Goal: Obtain resource: Obtain resource

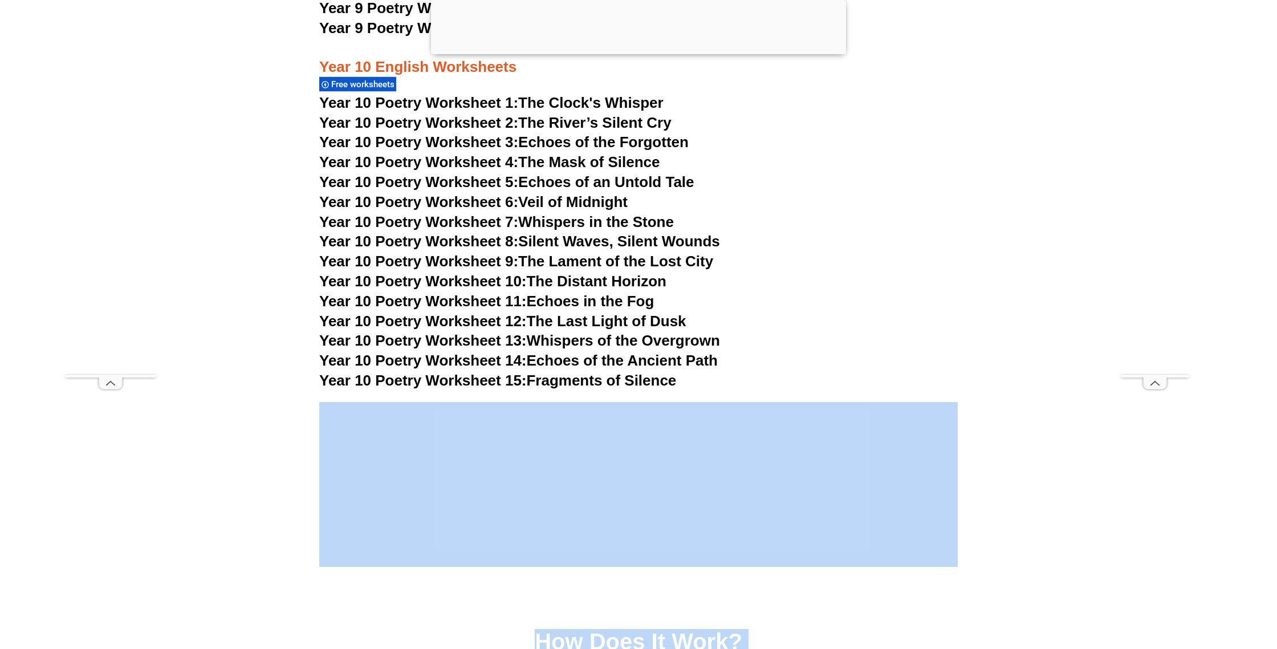
scroll to position [8408, 0]
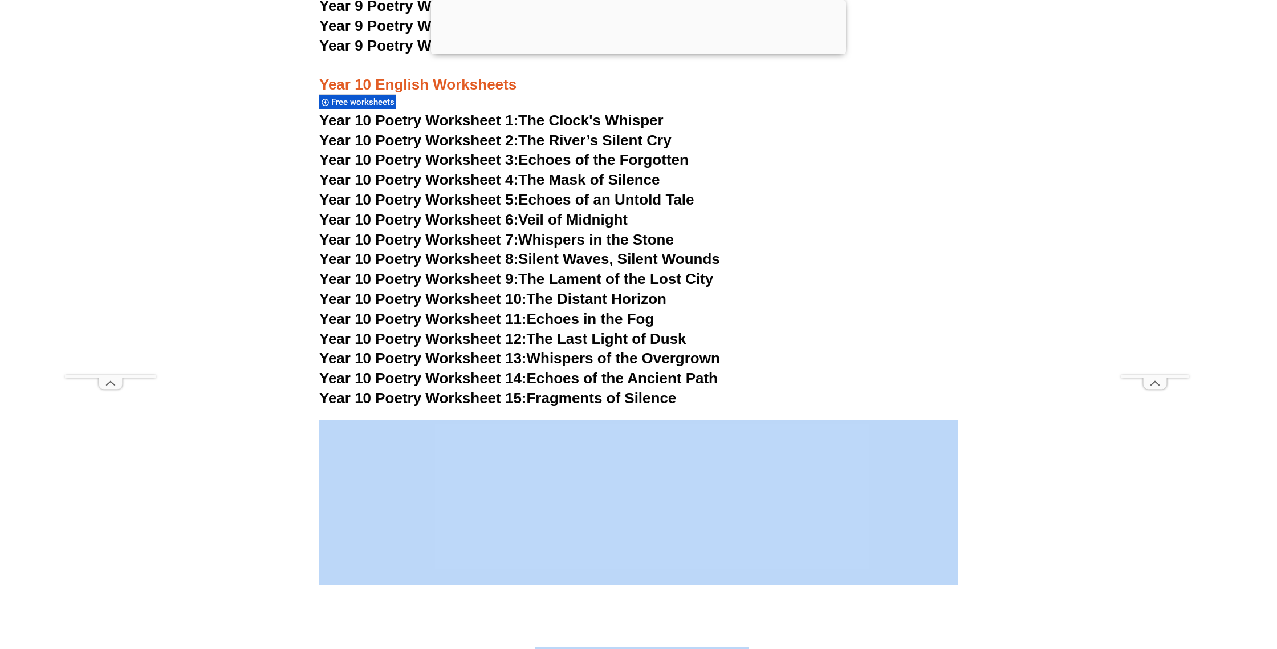
drag, startPoint x: 1276, startPoint y: 500, endPoint x: 1276, endPoint y: 414, distance: 86.6
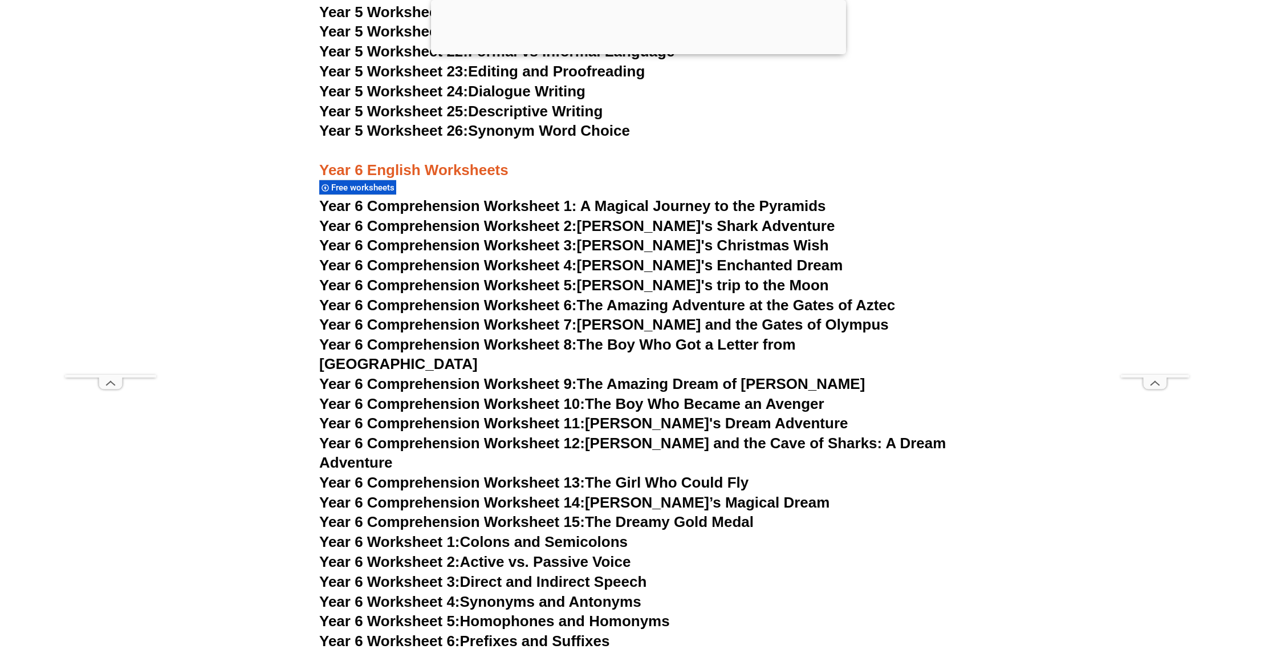
scroll to position [6373, 0]
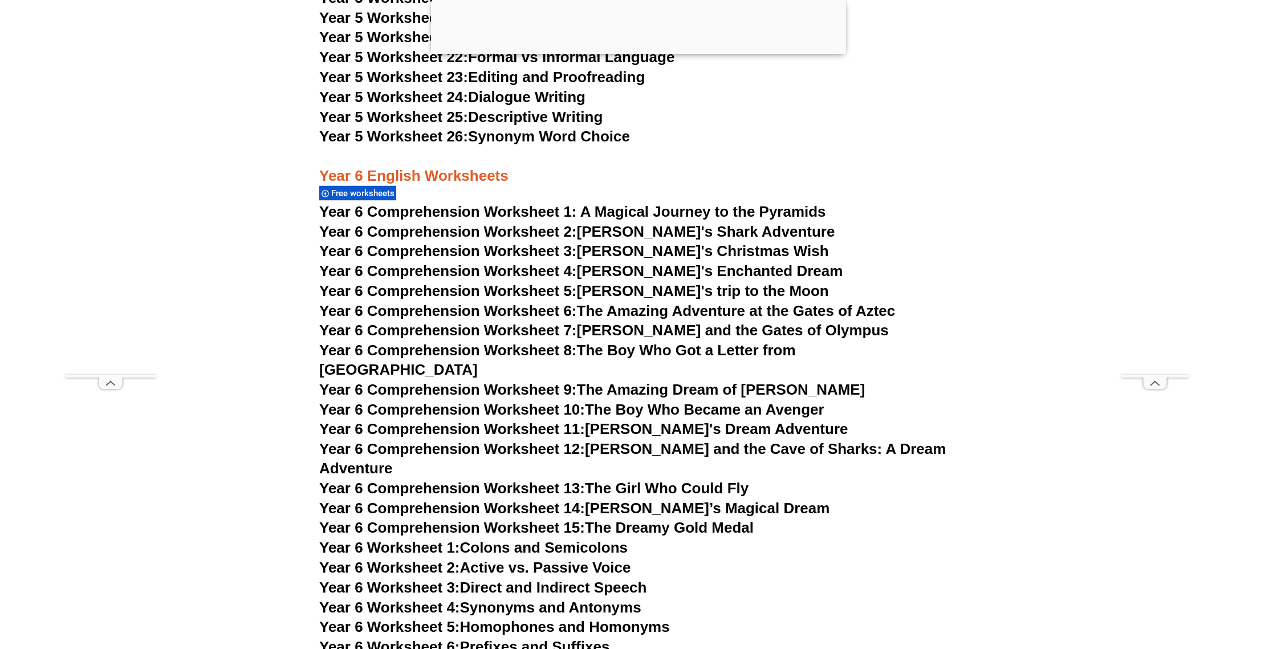
click at [382, 181] on h3 "Year 6 English Worksheets" at bounding box center [638, 166] width 638 height 39
click at [384, 192] on span "Free worksheets" at bounding box center [364, 193] width 67 height 10
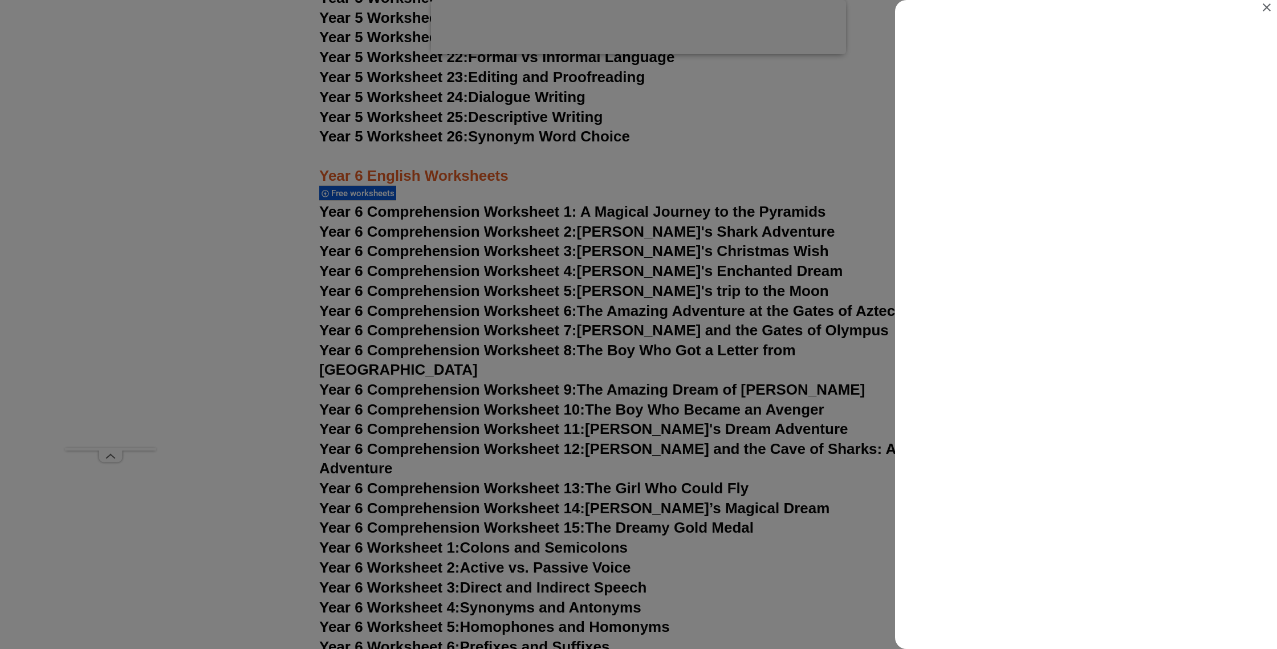
scroll to position [0, 0]
drag, startPoint x: 1267, startPoint y: 5, endPoint x: 1230, endPoint y: 16, distance: 38.6
click at [1267, 5] on icon "Close" at bounding box center [1267, 8] width 14 height 14
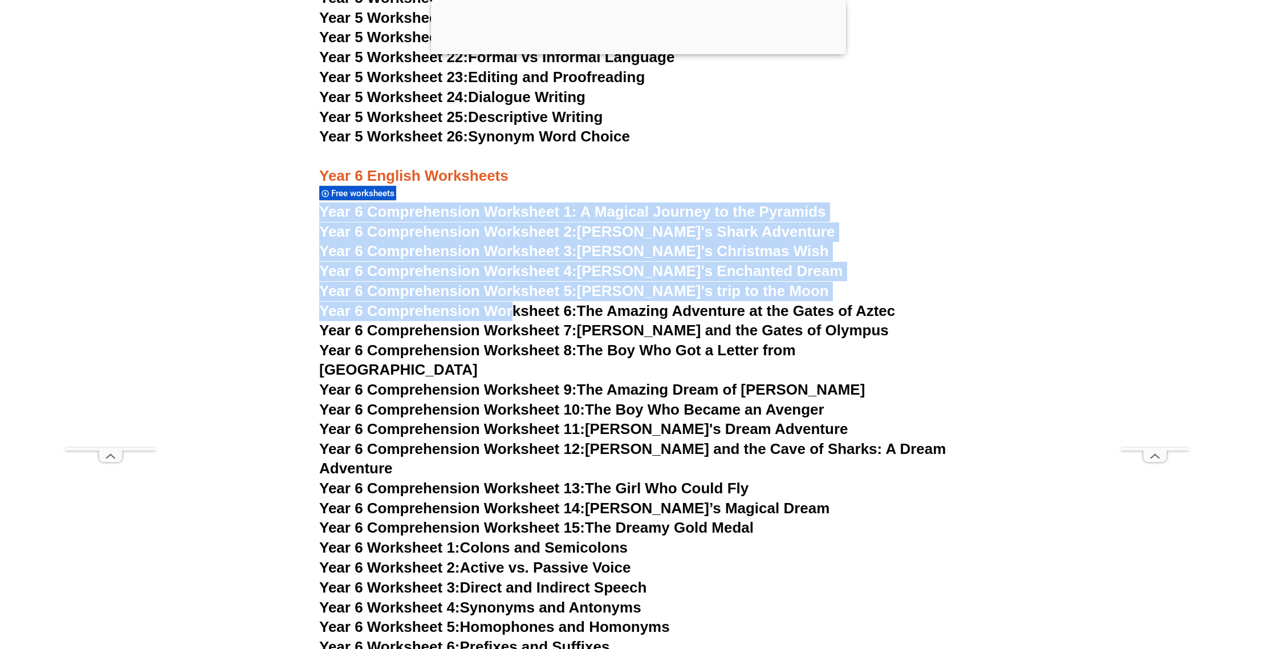
drag, startPoint x: 491, startPoint y: 198, endPoint x: 561, endPoint y: 307, distance: 130.3
click at [541, 312] on div "Year 3 English Worksheets Free worksheets Year 3 Comprehension Worksheet 1: Exp…" at bounding box center [638, 14] width 650 height 4872
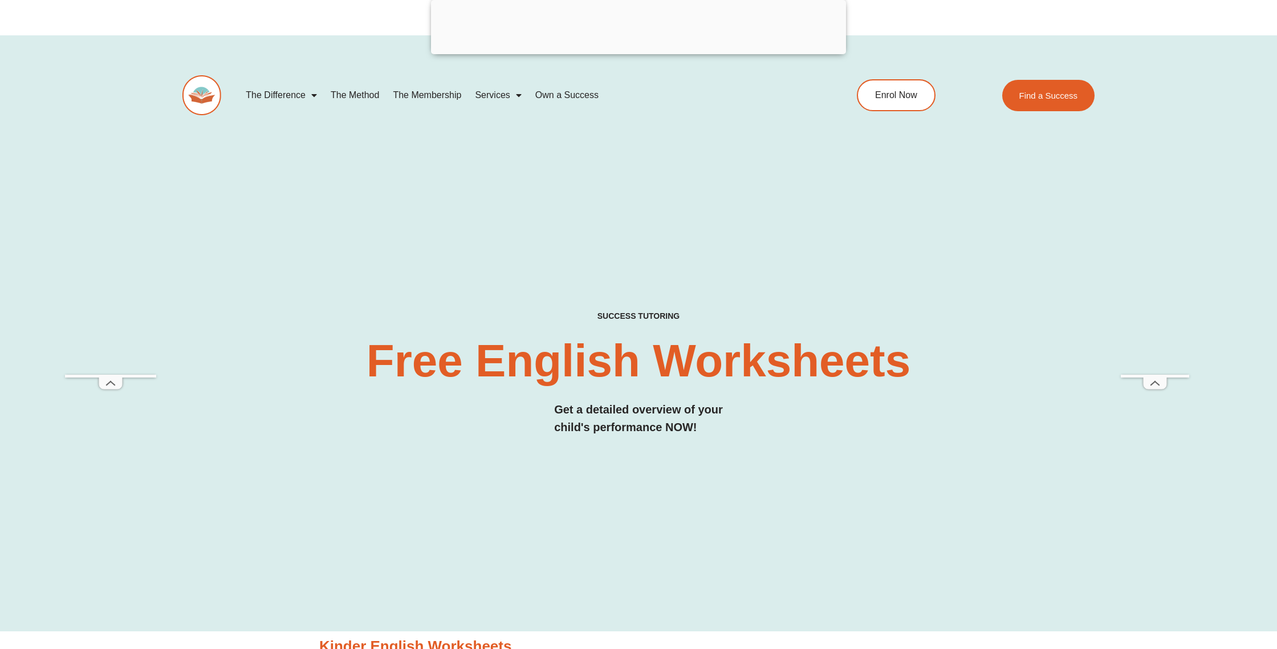
scroll to position [6373, 0]
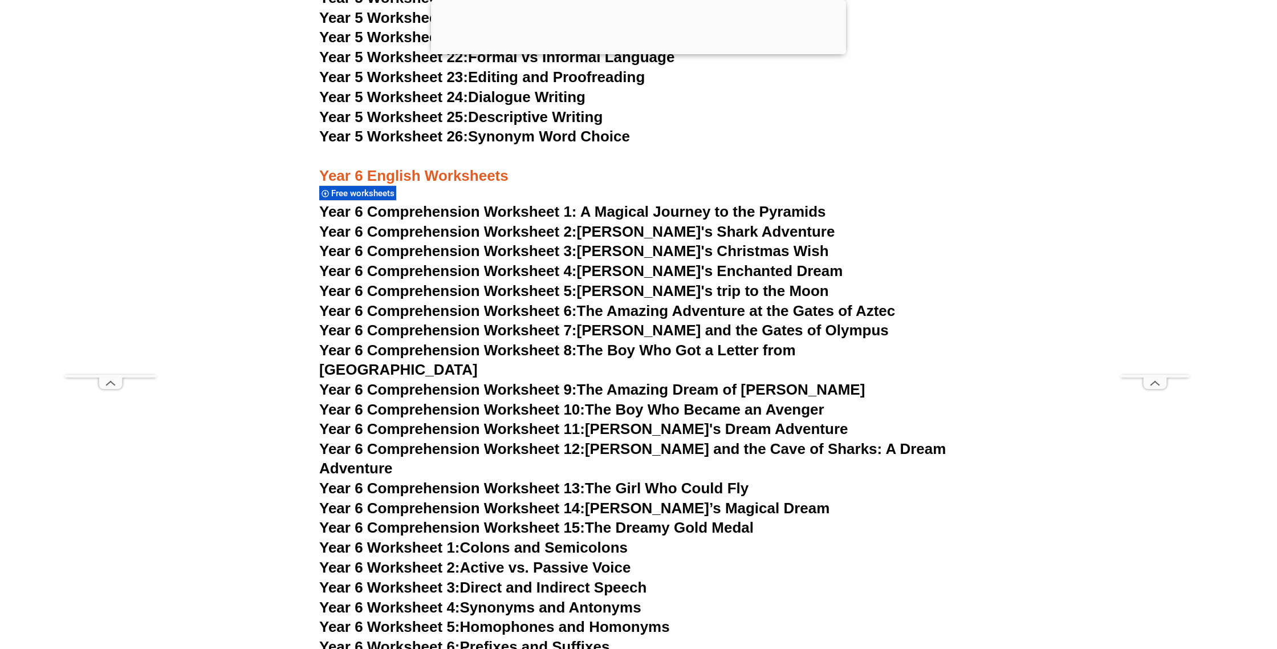
click at [707, 197] on div "Year 6 English Worksheets Free worksheets" at bounding box center [638, 174] width 638 height 54
click at [703, 213] on span "Year 6 Comprehension Worksheet 1: A Magical Journey to the Pyramids" at bounding box center [572, 211] width 507 height 17
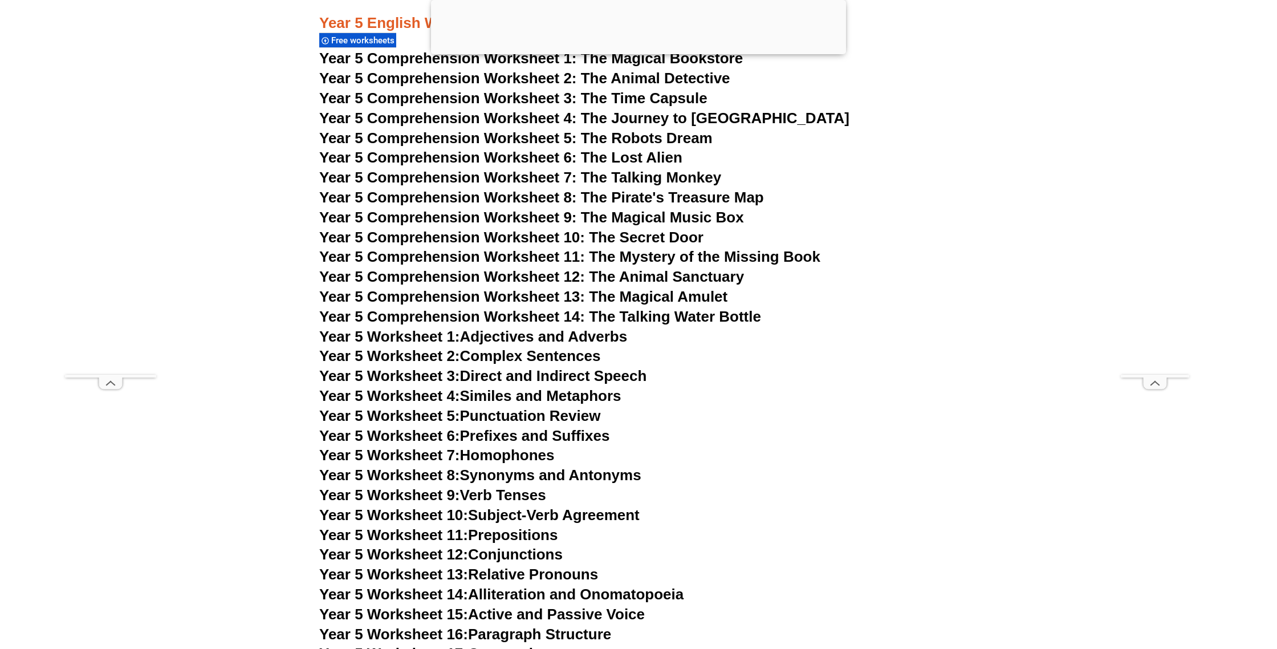
scroll to position [5666, 0]
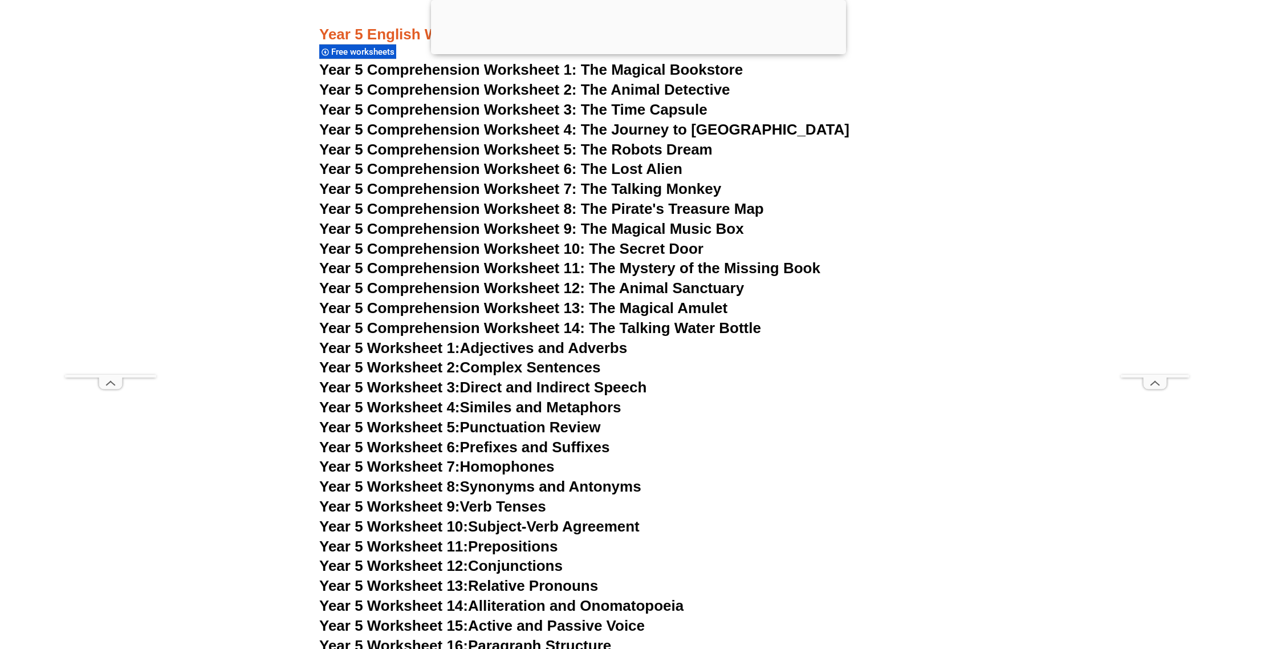
click at [588, 67] on span "Year 5 Comprehension Worksheet 1: The Magical Bookstore" at bounding box center [531, 69] width 424 height 17
